Goal: Transaction & Acquisition: Purchase product/service

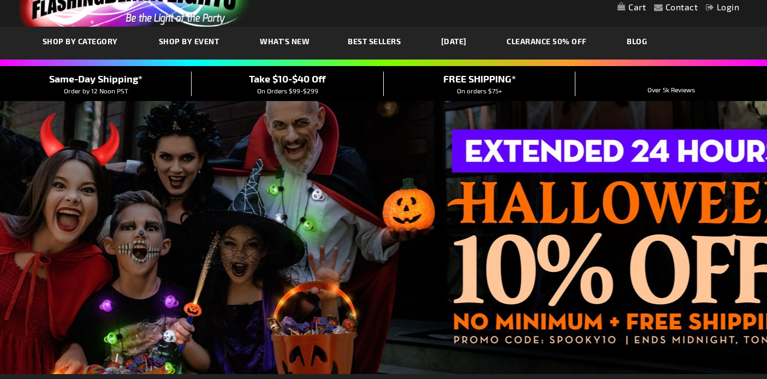
scroll to position [79, 0]
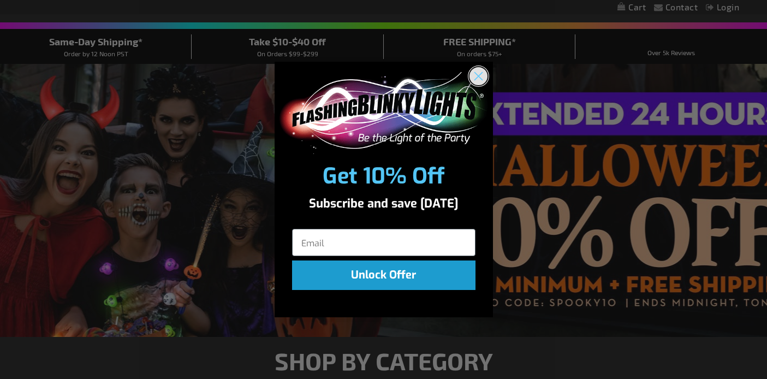
click at [479, 70] on circle "Close dialog" at bounding box center [478, 76] width 18 height 18
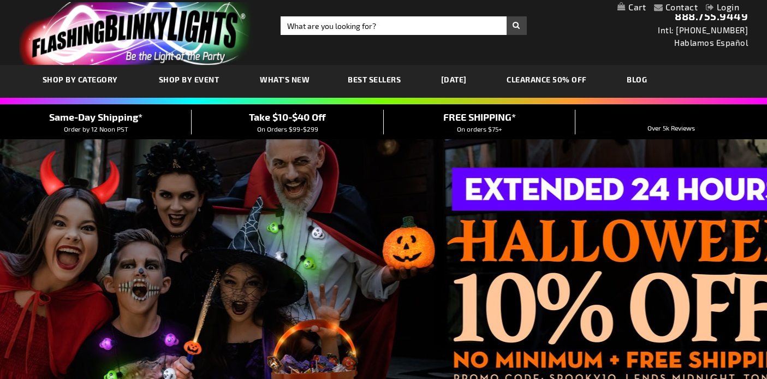
scroll to position [0, 0]
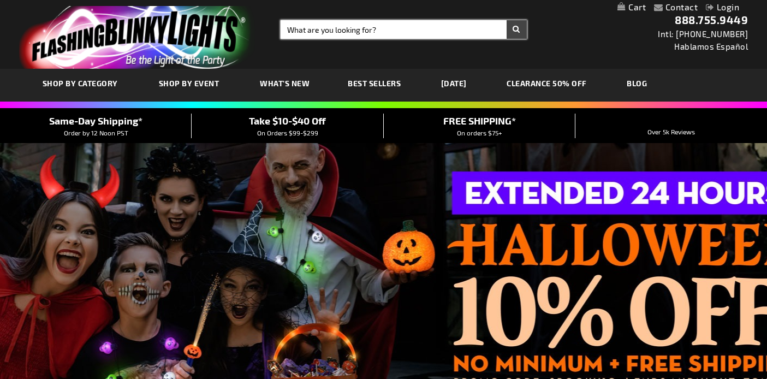
click at [389, 29] on input "Search" at bounding box center [403, 29] width 246 height 19
type input "light up bubble guns"
click at [506, 20] on button "Search" at bounding box center [516, 29] width 20 height 19
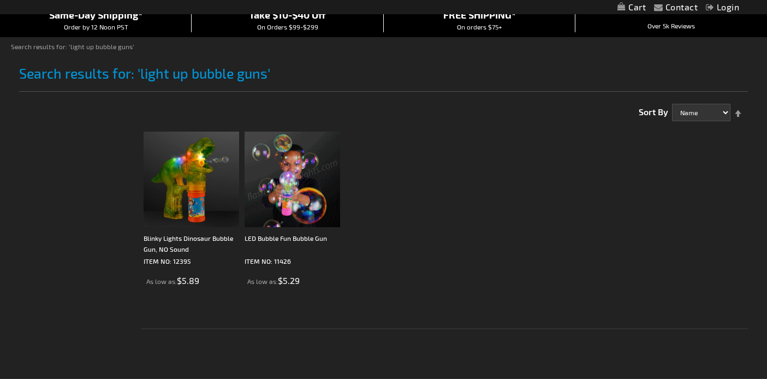
scroll to position [142, 0]
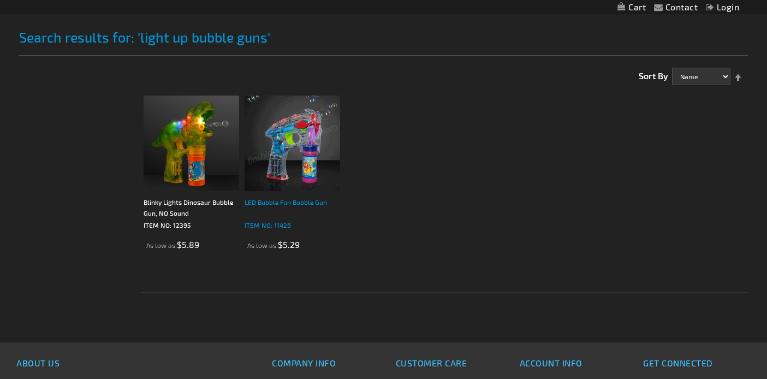
click at [288, 201] on div "LED Bubble Fun Bubble Gun" at bounding box center [291, 207] width 95 height 22
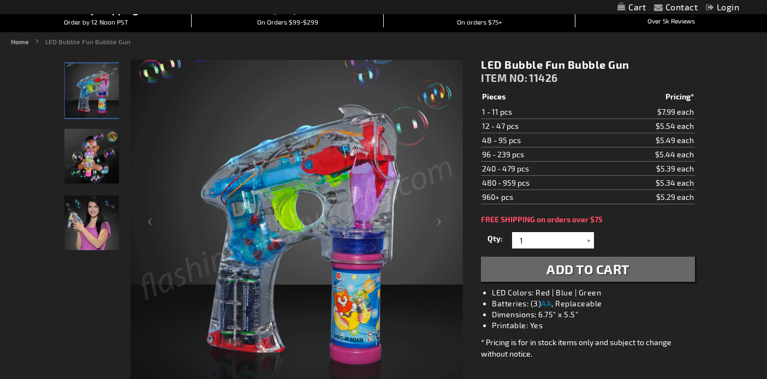
scroll to position [106, 0]
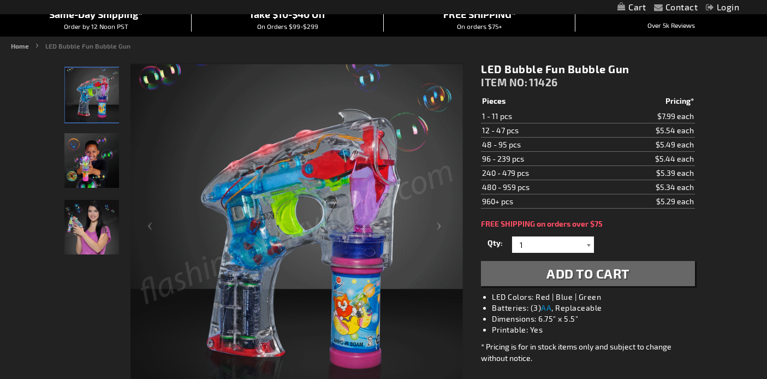
click at [587, 244] on div at bounding box center [588, 244] width 11 height 16
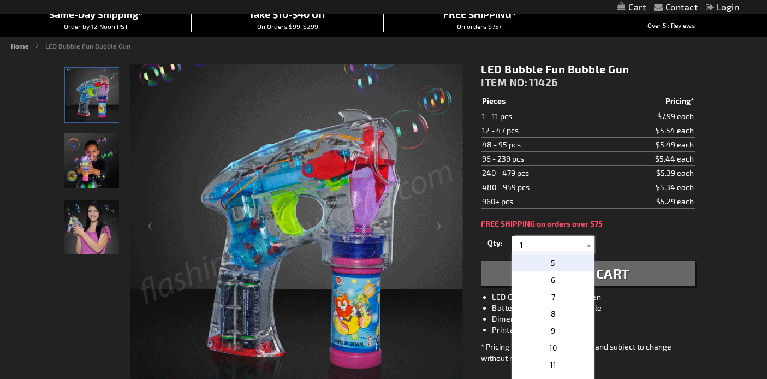
scroll to position [75, 0]
click at [550, 338] on span "10" at bounding box center [553, 338] width 8 height 9
type input "10"
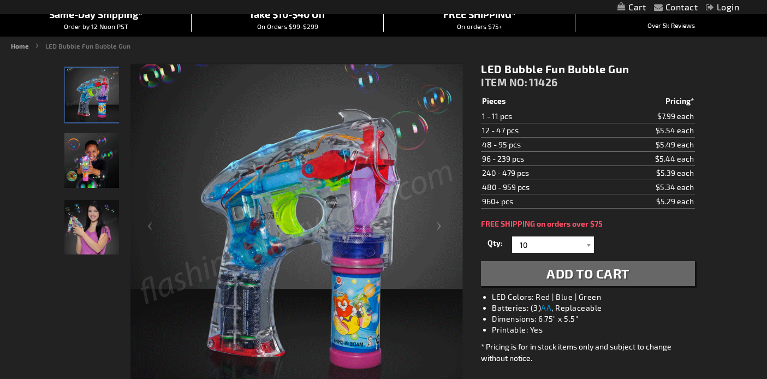
click at [586, 274] on span "Add to Cart" at bounding box center [587, 273] width 83 height 16
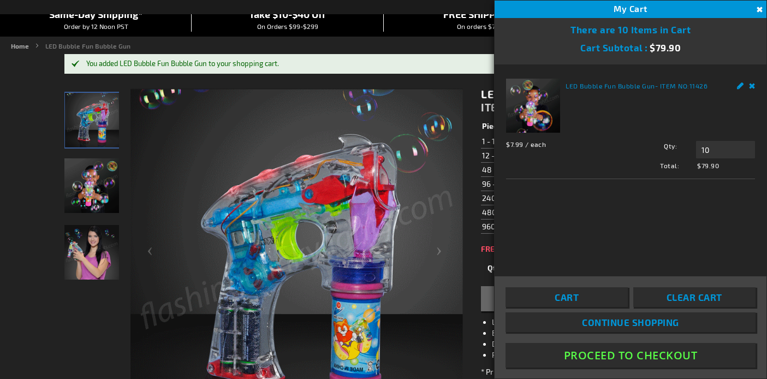
click at [588, 355] on button "Proceed To Checkout" at bounding box center [630, 355] width 250 height 25
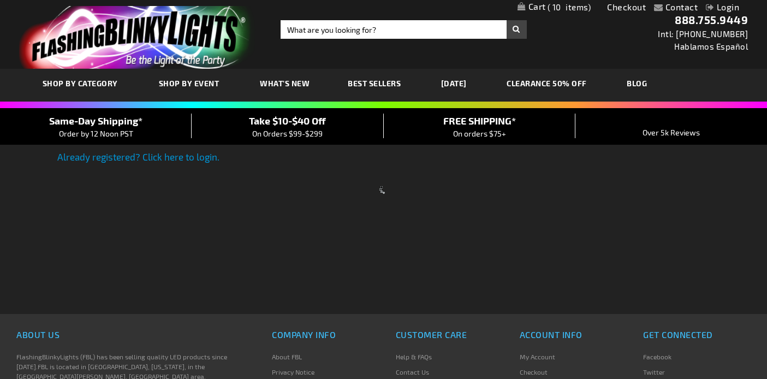
scroll to position [46, 0]
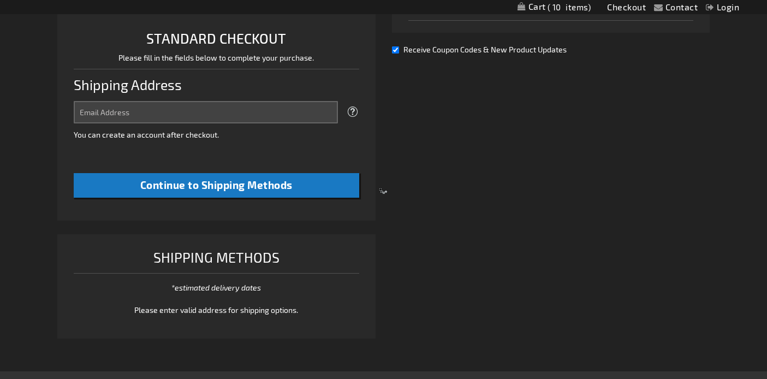
select select "US"
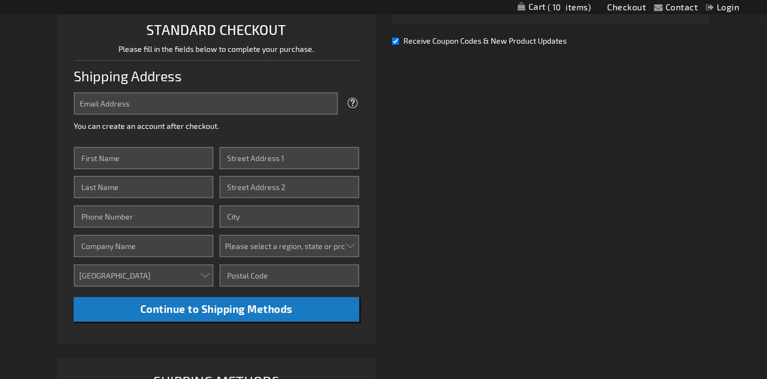
scroll to position [281, 0]
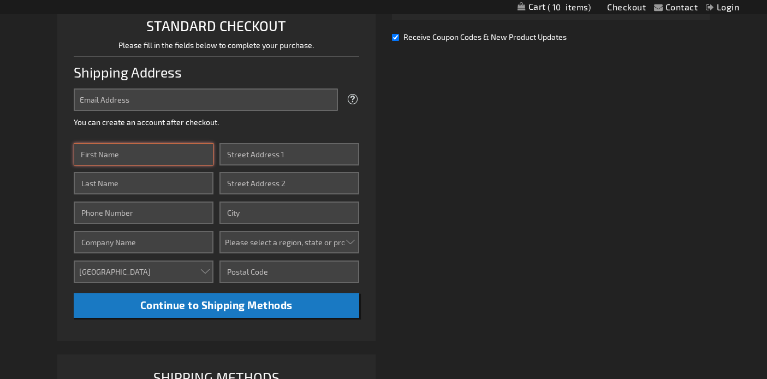
click at [139, 156] on input "First Name" at bounding box center [144, 154] width 140 height 22
type input "Barbara"
type input "Schickner"
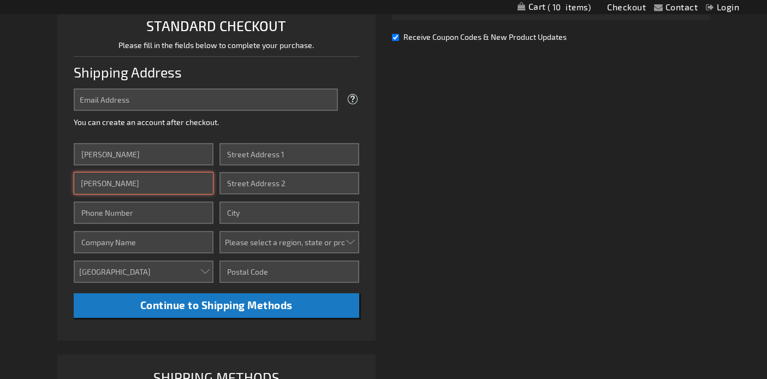
type input "6782345557"
type input "4456 Dobbs Crossing"
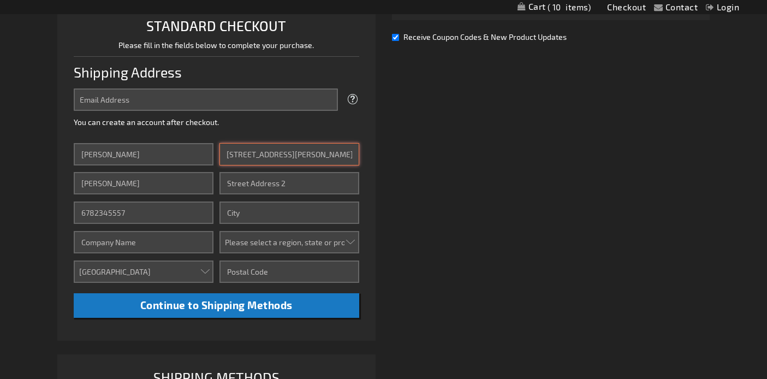
type input "Marietta"
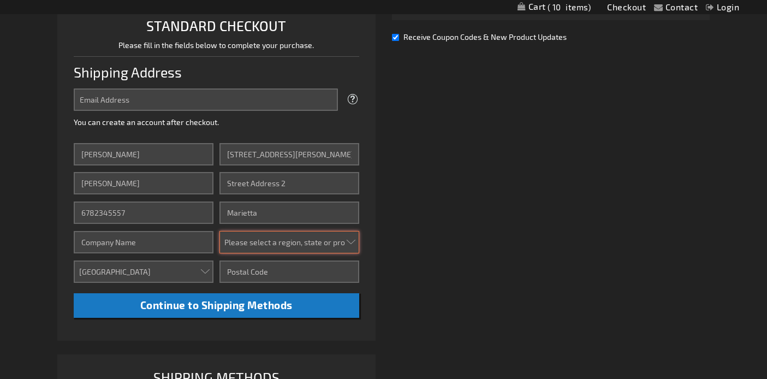
select select "19"
type input "30068"
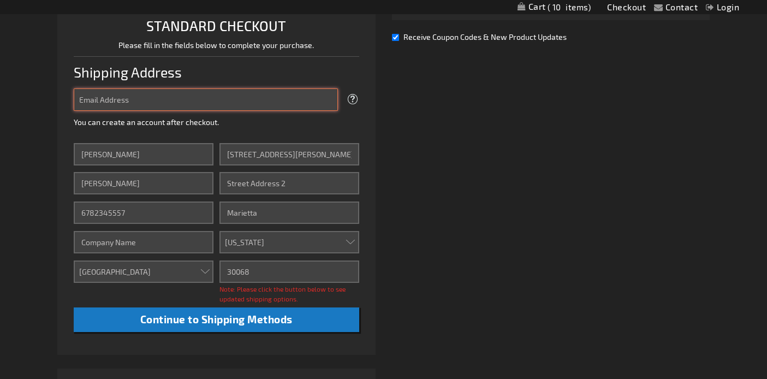
click at [125, 98] on input "Email Address" at bounding box center [206, 99] width 264 height 22
type input "kateandcampbell@gmail.com"
click button "Login" at bounding box center [0, 0] width 0 height 0
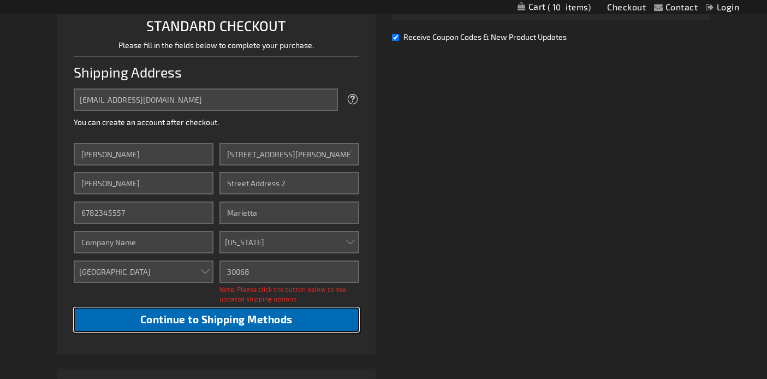
click at [175, 315] on span "Continue to Shipping Methods" at bounding box center [216, 319] width 152 height 13
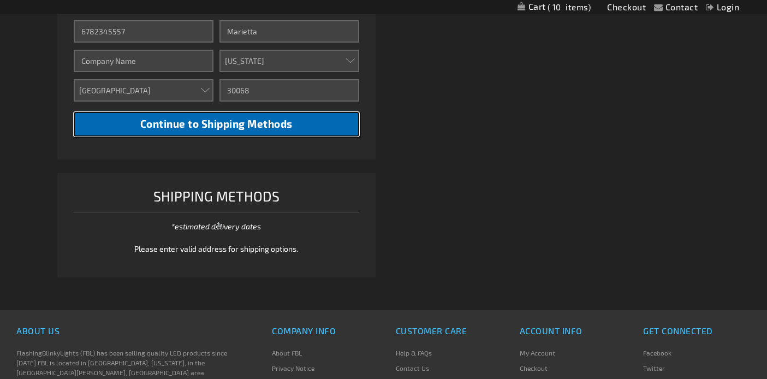
scroll to position [475, 0]
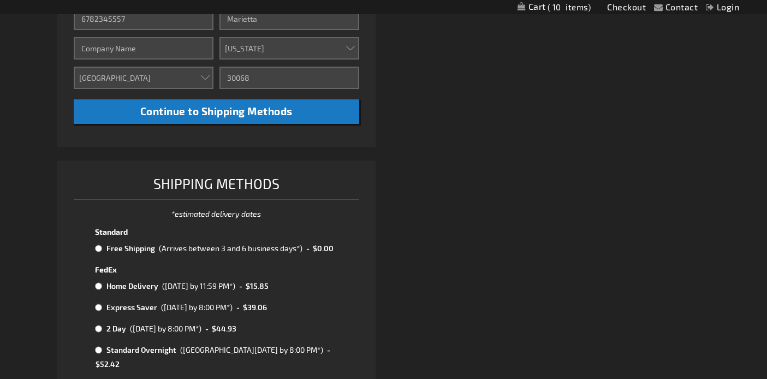
click at [98, 250] on input "radio" at bounding box center [98, 248] width 7 height 9
radio input "true"
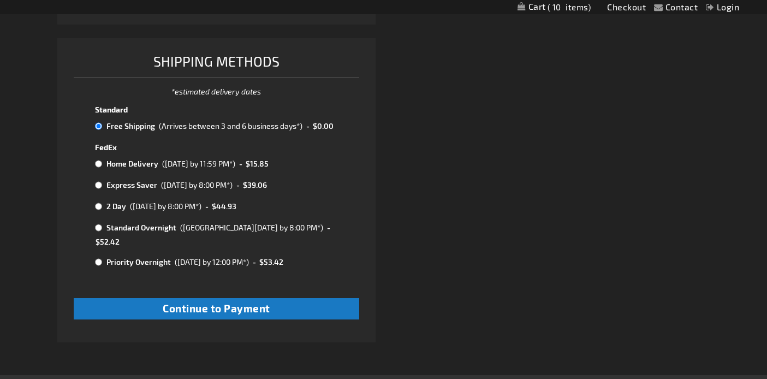
scroll to position [632, 0]
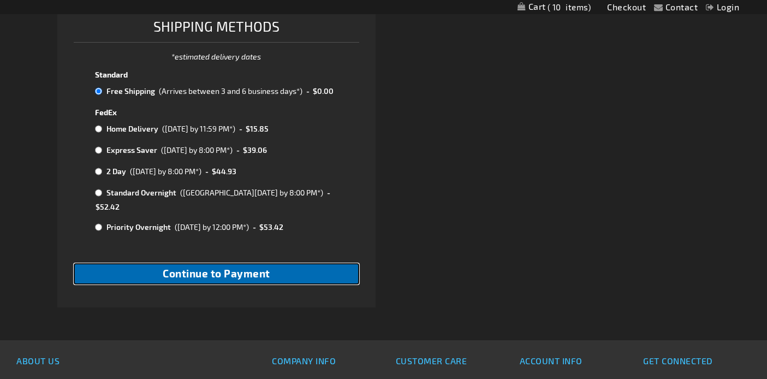
click at [256, 267] on span "Continue to Payment" at bounding box center [217, 273] width 108 height 13
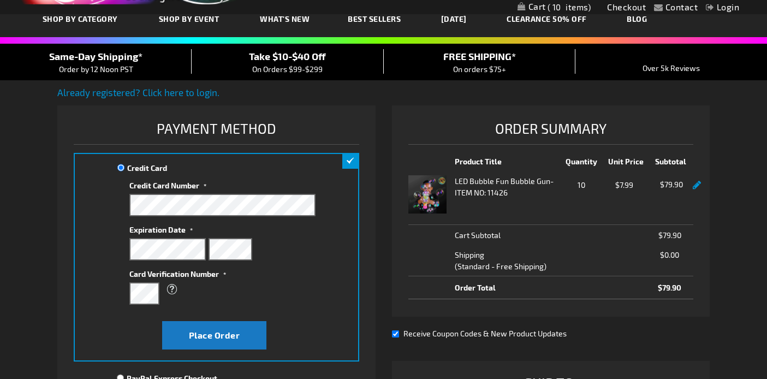
scroll to position [58, 0]
